Goal: Task Accomplishment & Management: Manage account settings

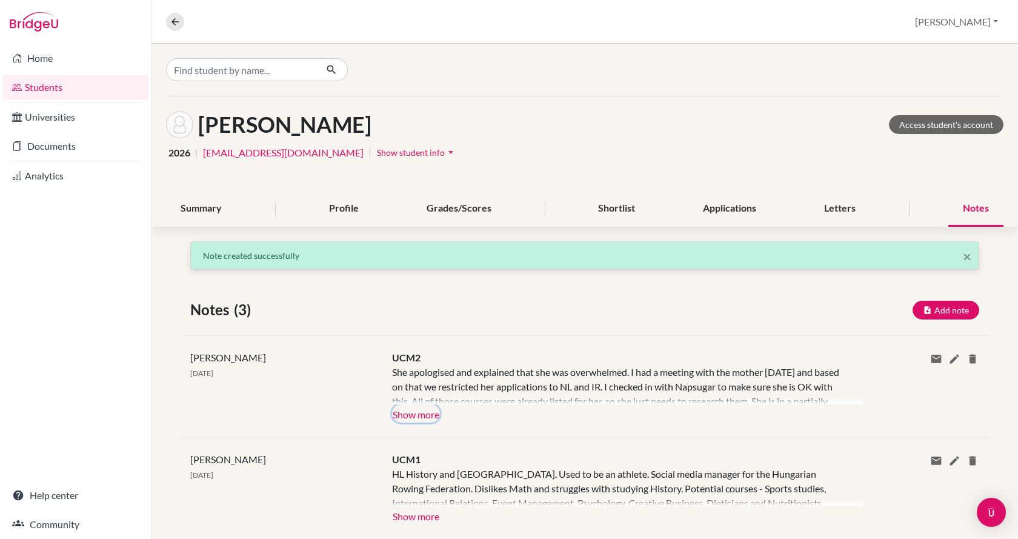
click at [413, 414] on button "Show more" at bounding box center [416, 413] width 48 height 18
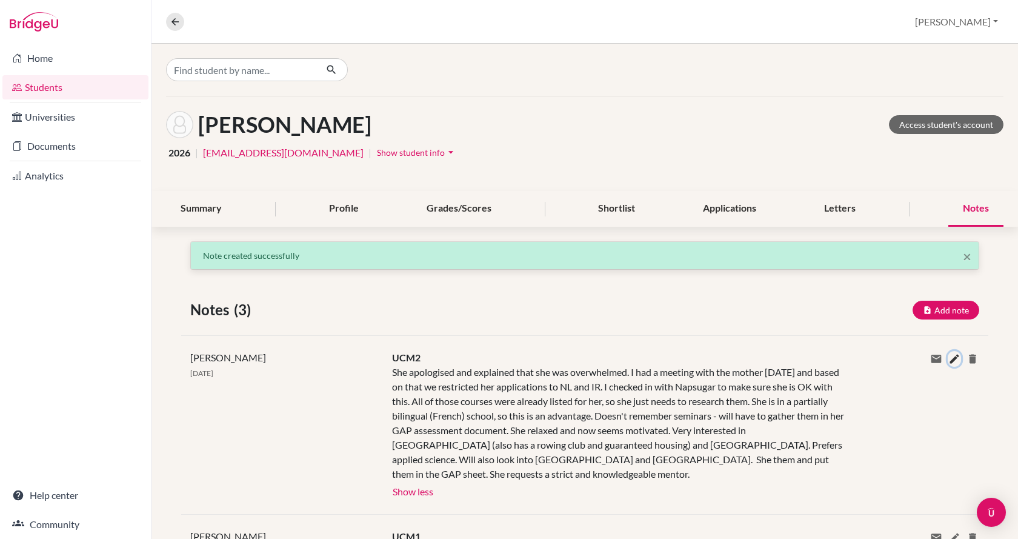
click at [948, 359] on icon at bounding box center [954, 359] width 12 height 12
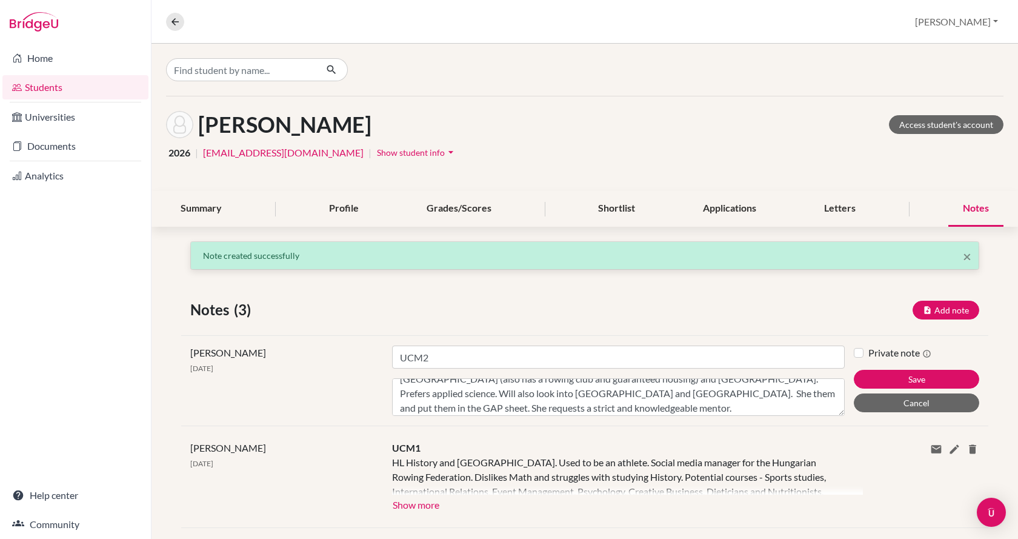
scroll to position [87, 0]
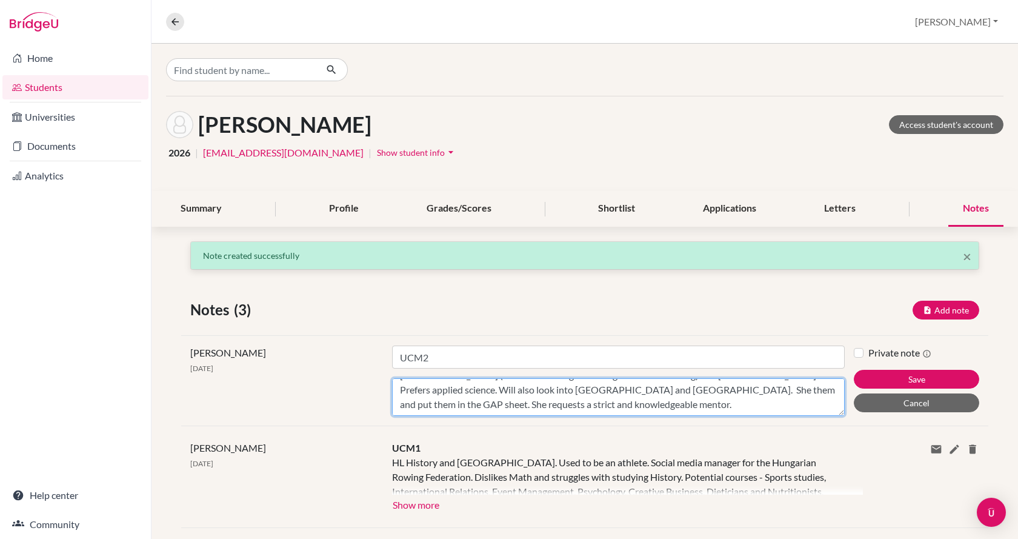
click at [683, 402] on textarea "She apologised and explained that she was overwhelmed. I had a meeting with the…" at bounding box center [618, 397] width 453 height 38
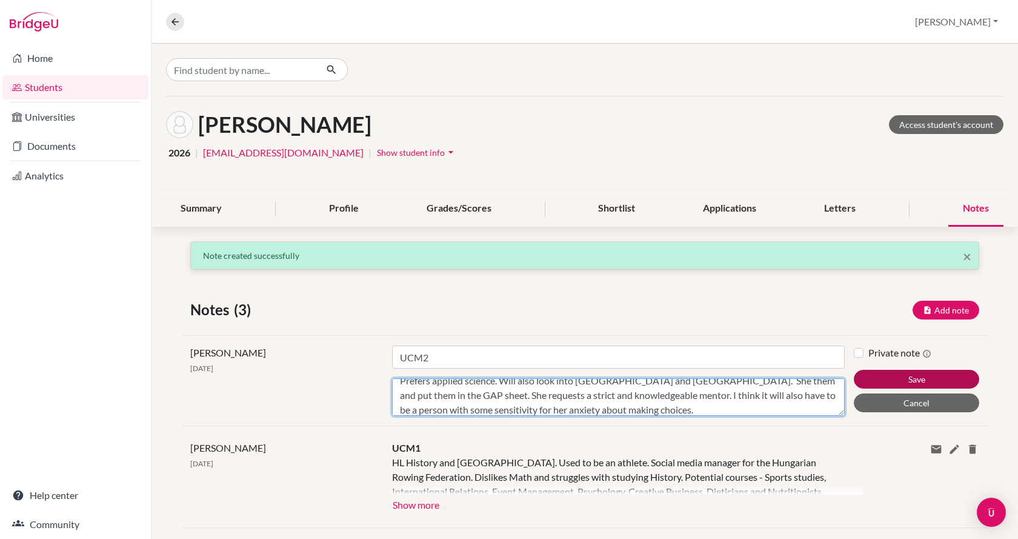
type textarea "She apologised and explained that she was overwhelmed. I had a meeting with the…"
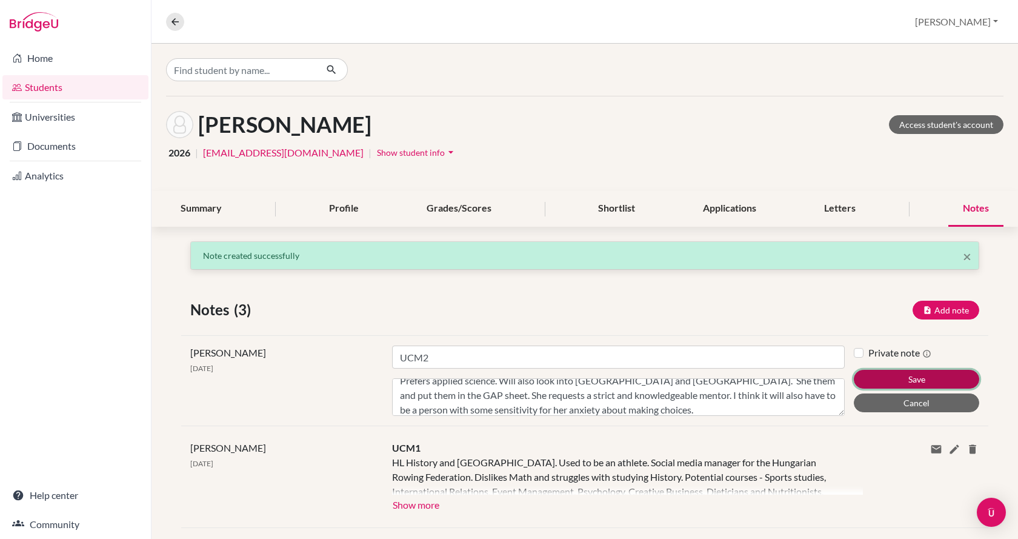
click at [906, 378] on button "Save" at bounding box center [916, 379] width 125 height 19
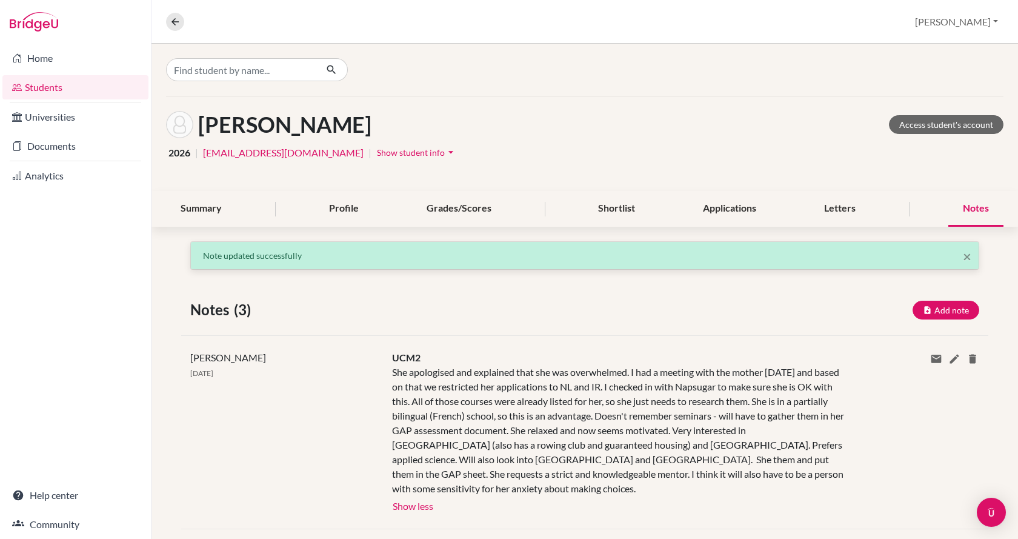
click at [62, 88] on link "Students" at bounding box center [75, 87] width 146 height 24
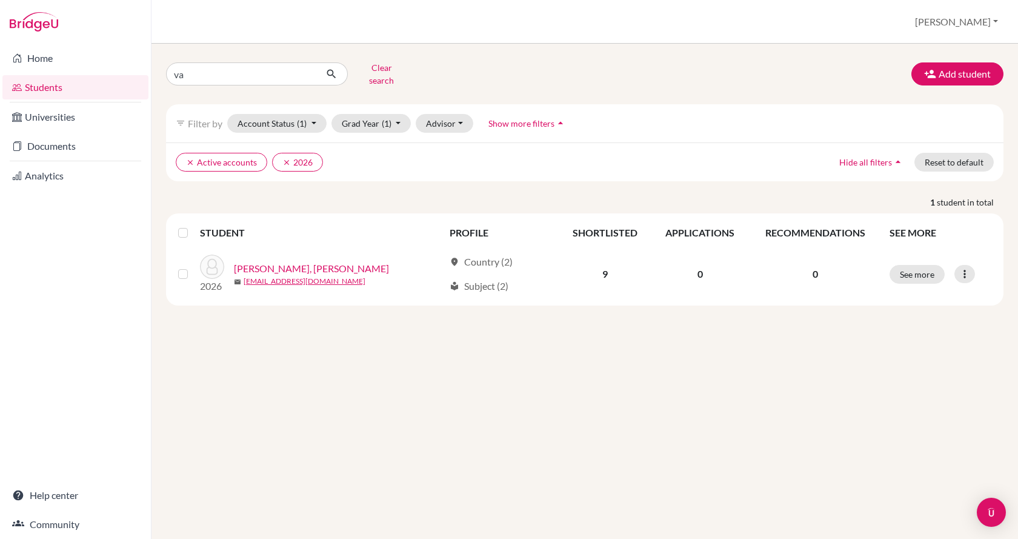
type input "v"
type input "szintia"
click at [333, 73] on icon "submit" at bounding box center [331, 74] width 12 height 12
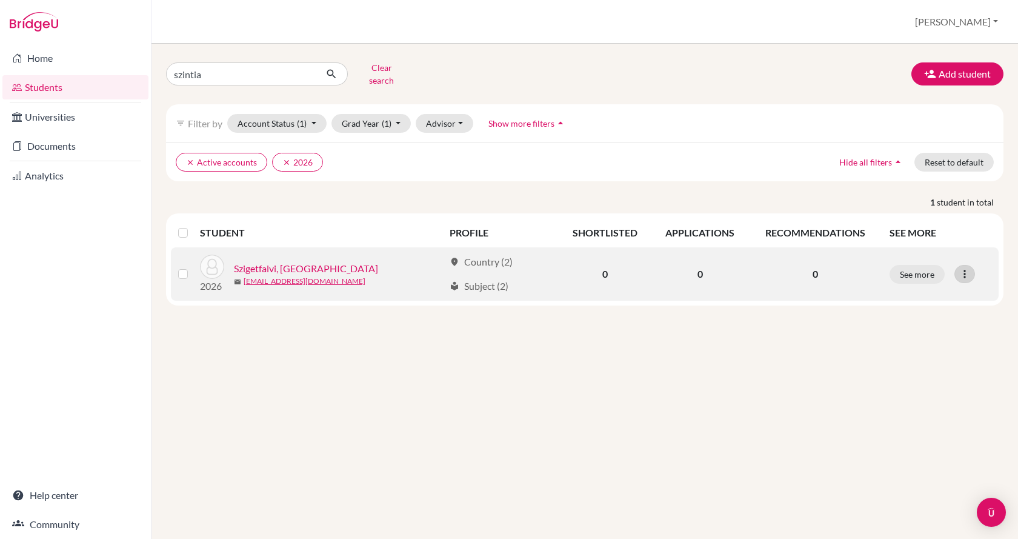
click at [964, 269] on icon at bounding box center [965, 274] width 12 height 12
click at [936, 328] on button "Reset Password" at bounding box center [912, 337] width 96 height 19
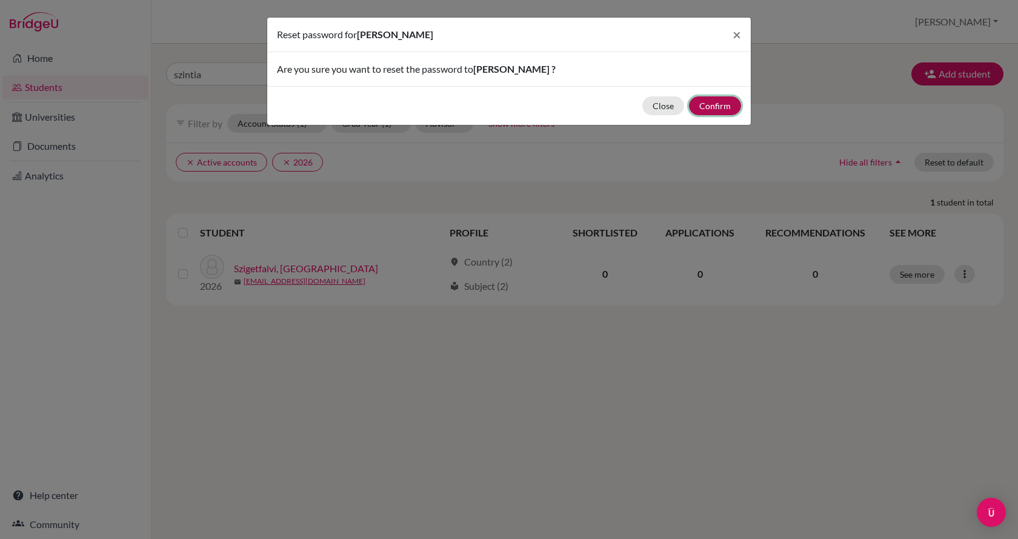
click at [726, 111] on button "Confirm" at bounding box center [715, 105] width 52 height 19
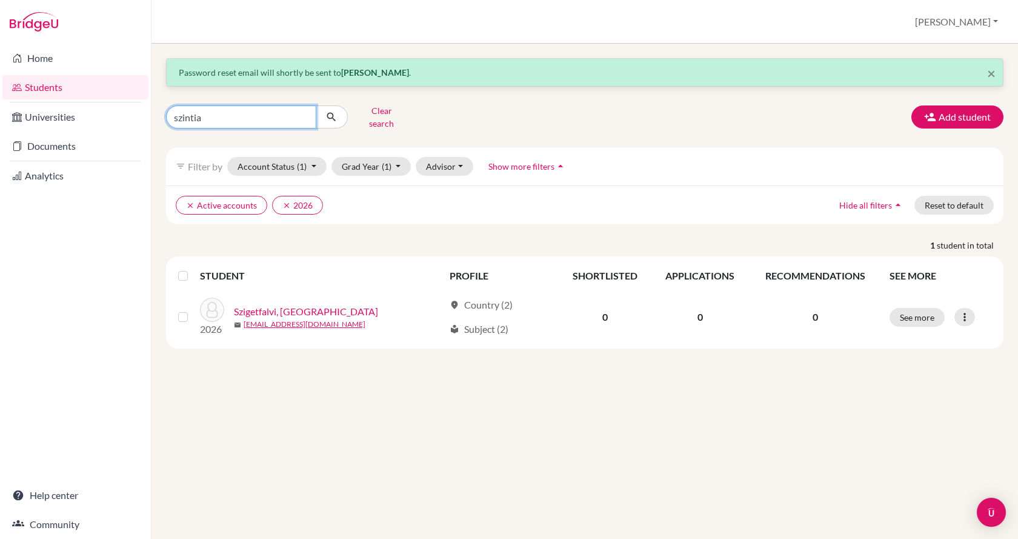
click at [263, 116] on input "szintia" at bounding box center [241, 116] width 150 height 23
type input "szinessy"
click button "submit" at bounding box center [332, 116] width 32 height 23
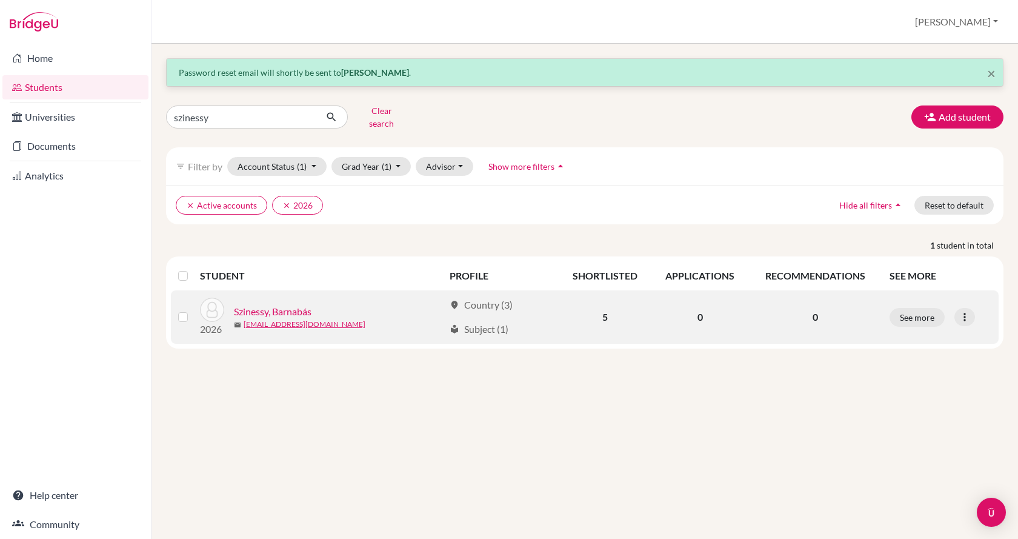
click at [269, 304] on link "Szinessy, Barnabás" at bounding box center [273, 311] width 78 height 15
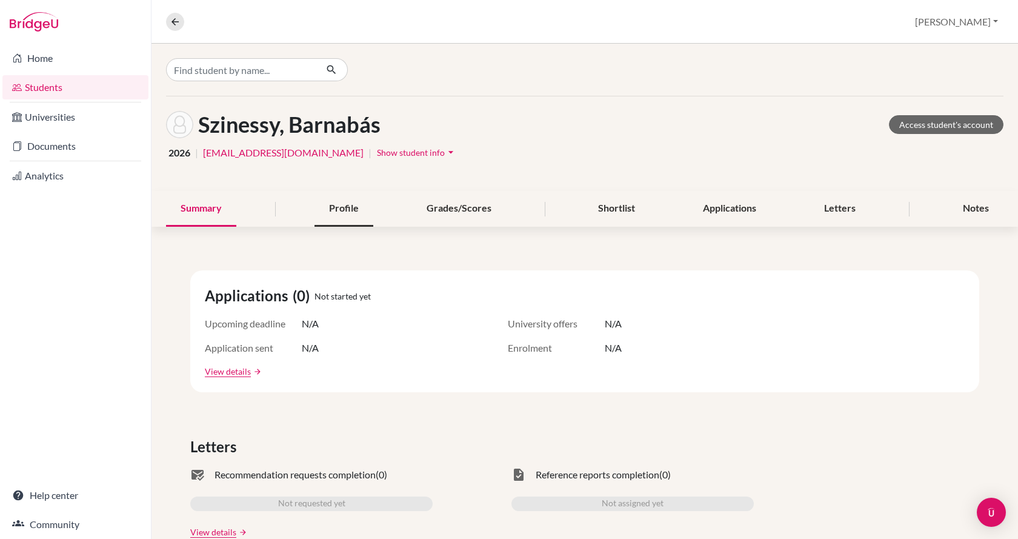
click at [334, 210] on div "Profile" at bounding box center [344, 209] width 59 height 36
